Goal: Check status: Check status

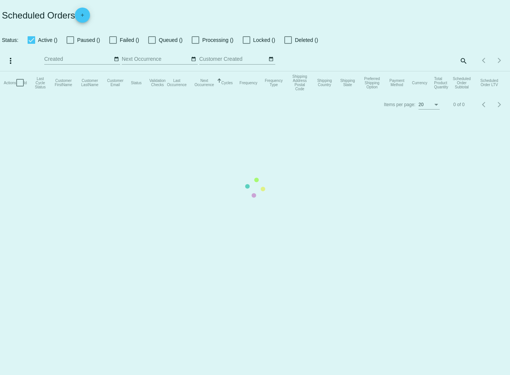
click at [463, 71] on mat-table "Actions Id Last Cycle Status Customer FirstName Customer LastName Customer Emai…" at bounding box center [255, 82] width 510 height 23
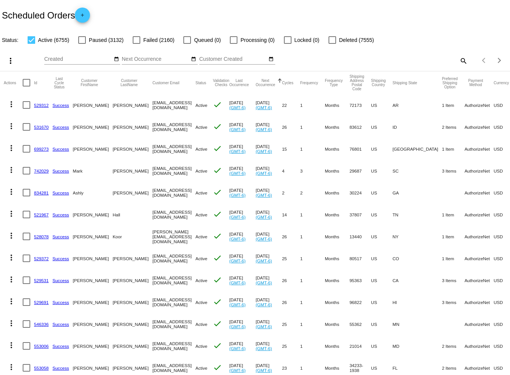
click at [459, 60] on mat-icon "search" at bounding box center [463, 61] width 9 height 12
click at [357, 59] on input "Search" at bounding box center [404, 59] width 127 height 6
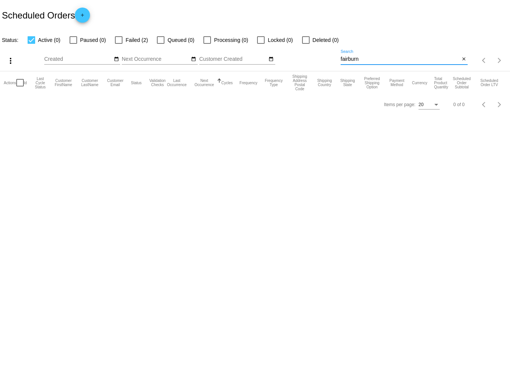
type input "fairburn"
drag, startPoint x: 118, startPoint y: 38, endPoint x: 114, endPoint y: 37, distance: 4.1
click at [117, 38] on div at bounding box center [119, 40] width 8 height 8
click at [118, 44] on input "Failed (2)" at bounding box center [118, 44] width 0 height 0
checkbox input "true"
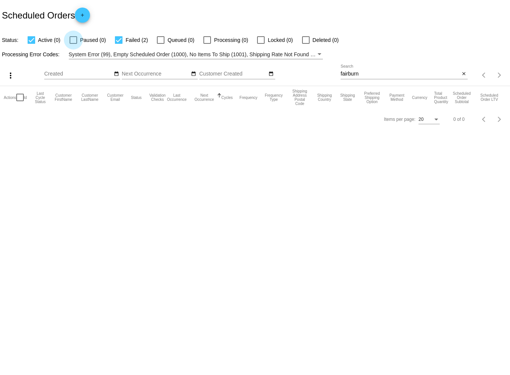
click at [72, 40] on div at bounding box center [74, 40] width 8 height 8
click at [73, 44] on input "Paused (0)" at bounding box center [73, 44] width 0 height 0
checkbox input "true"
click at [306, 86] on mat-table "Actions Id Last Cycle Status Customer FirstName Customer LastName Customer Emai…" at bounding box center [255, 97] width 510 height 23
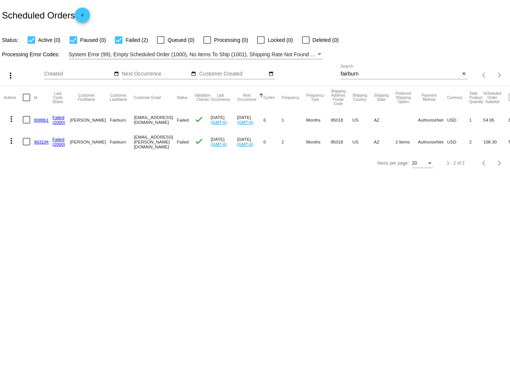
click at [39, 141] on link "963194" at bounding box center [41, 142] width 15 height 5
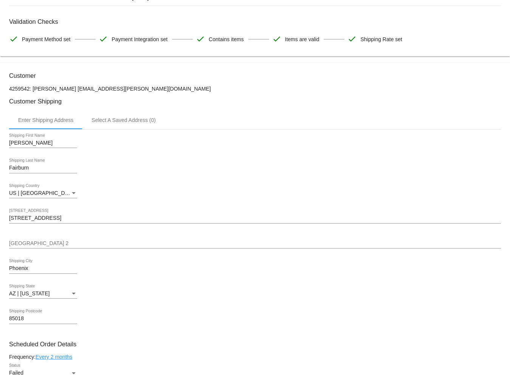
scroll to position [227, 0]
